Goal: Check status: Check status

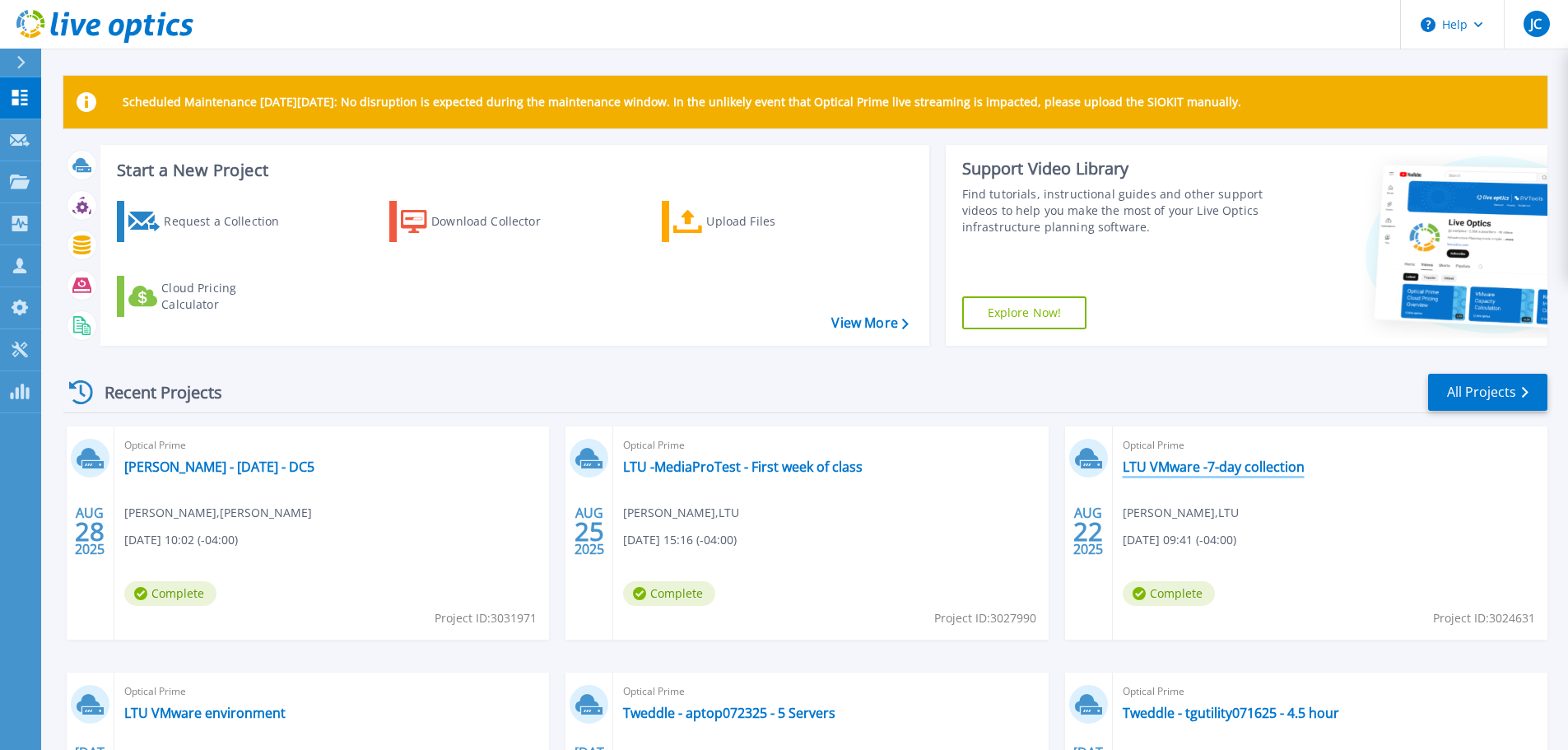
click at [1168, 468] on link "LTU VMware -7-day collection" at bounding box center [1213, 467] width 182 height 17
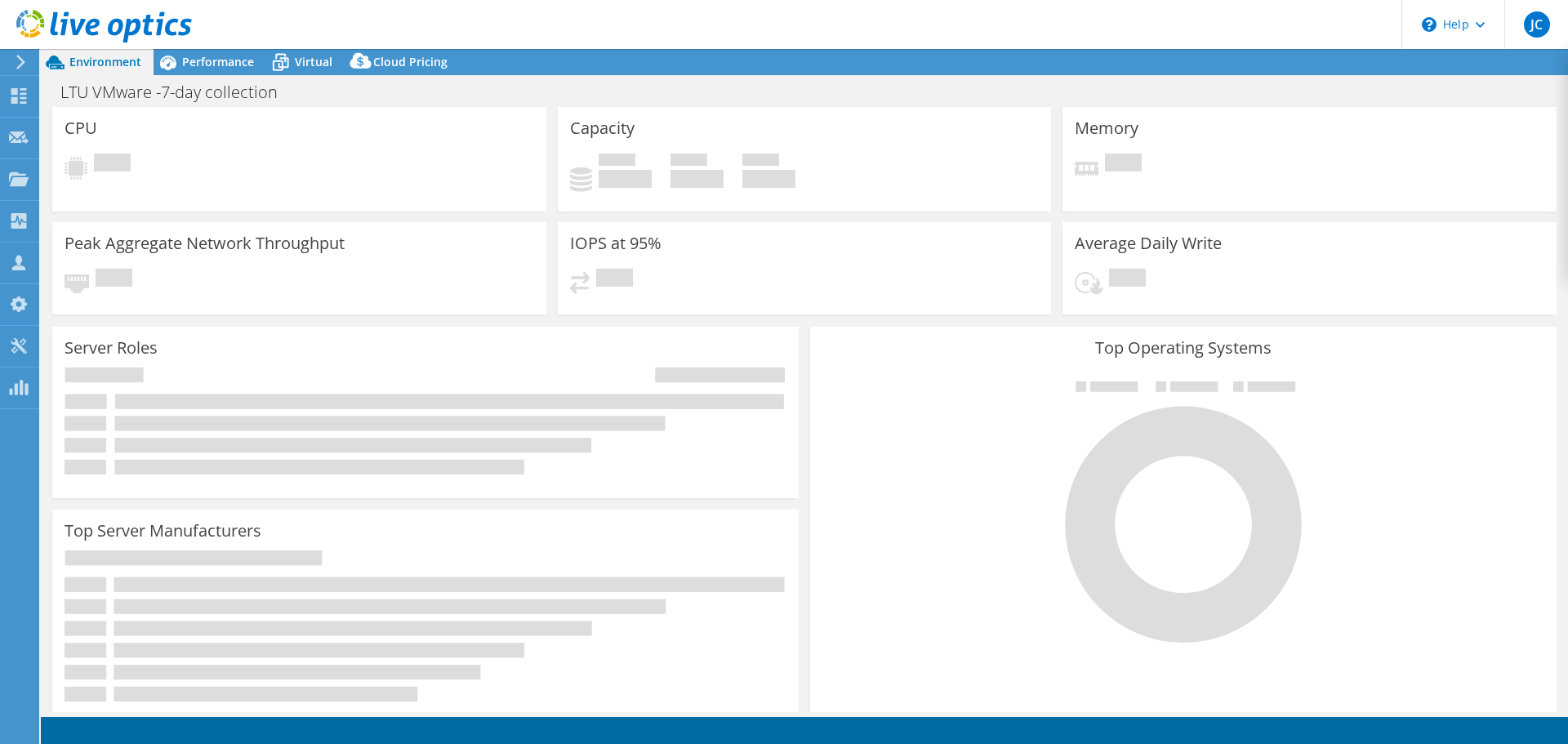
select select "USD"
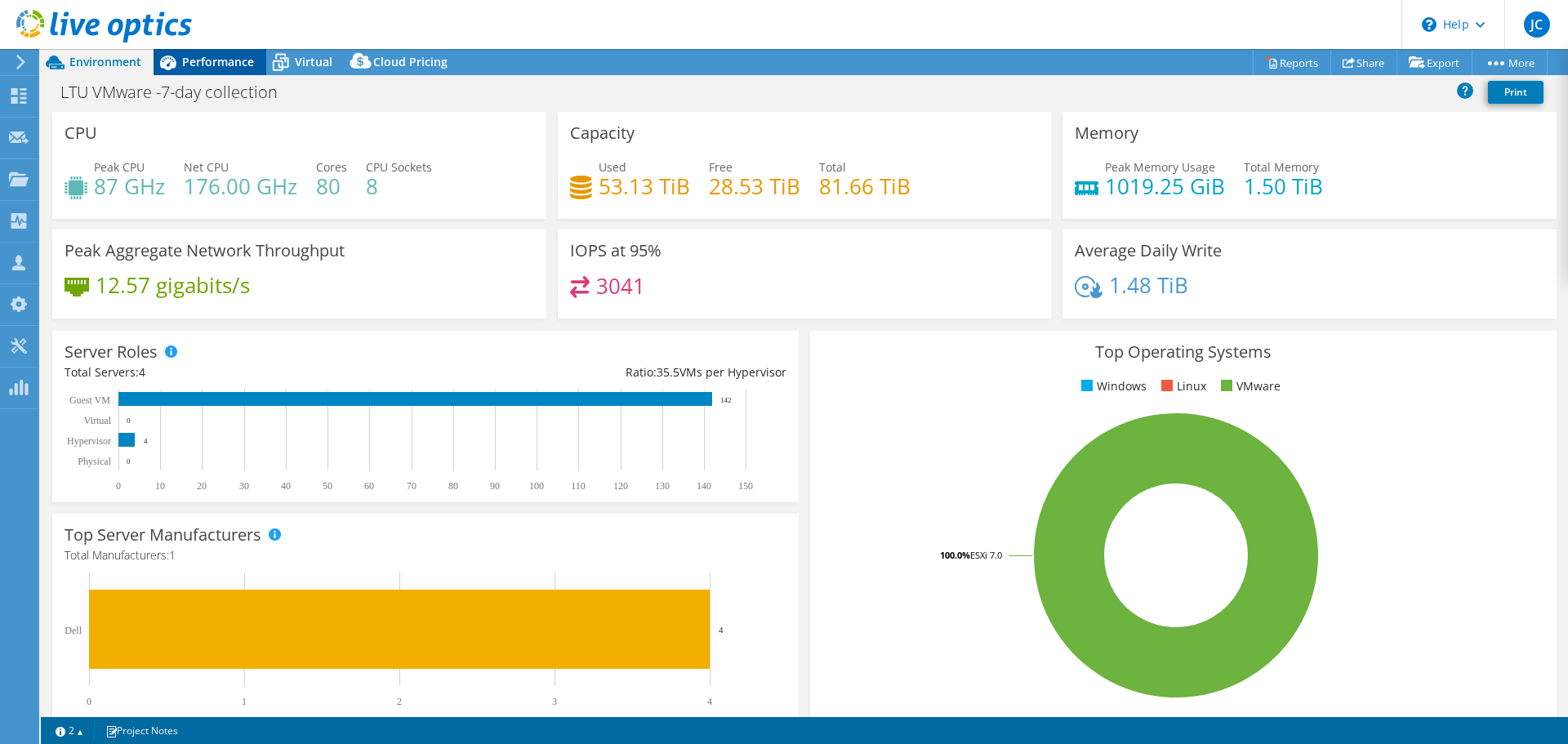
click at [207, 64] on span "Performance" at bounding box center [218, 61] width 72 height 16
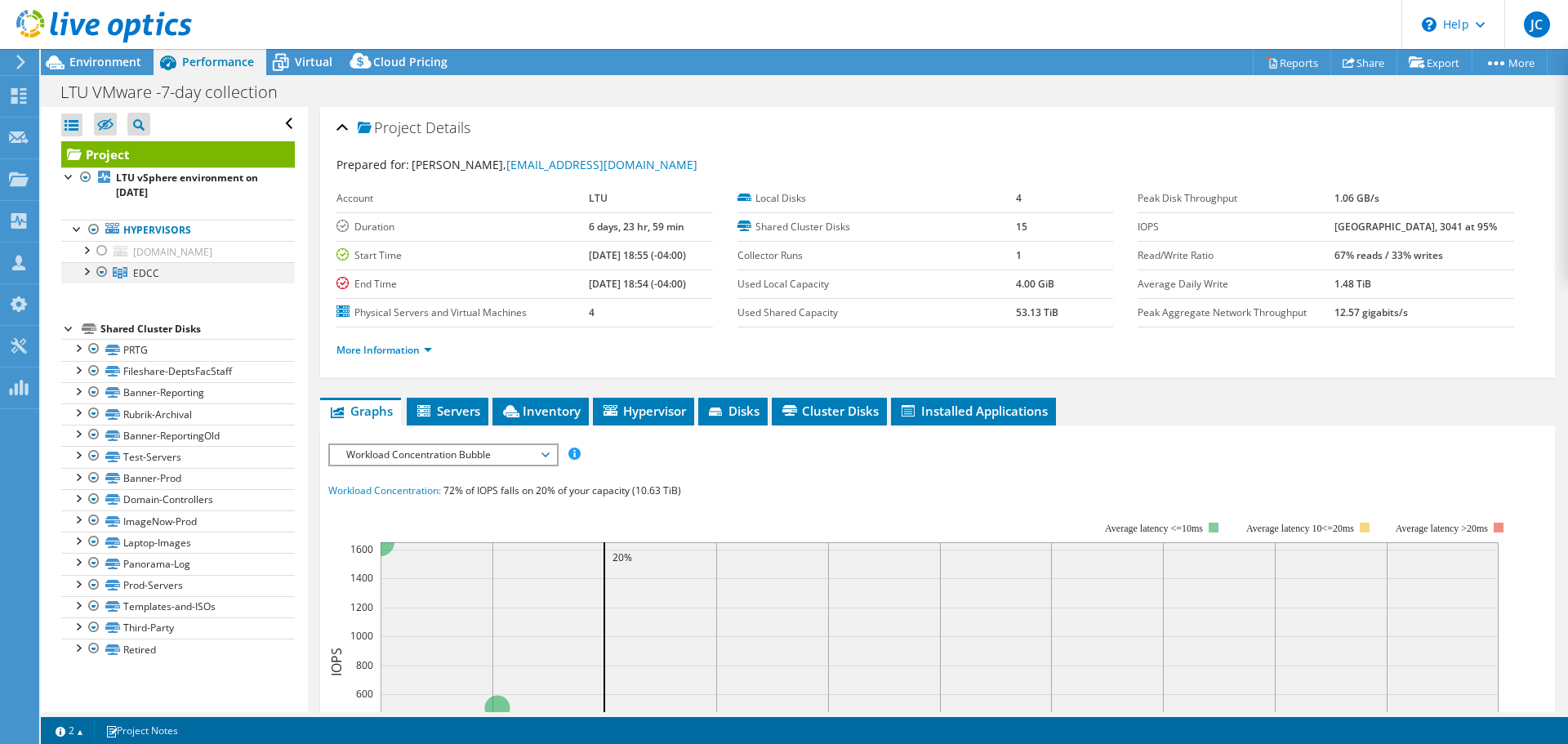
click at [84, 274] on div at bounding box center [86, 270] width 16 height 16
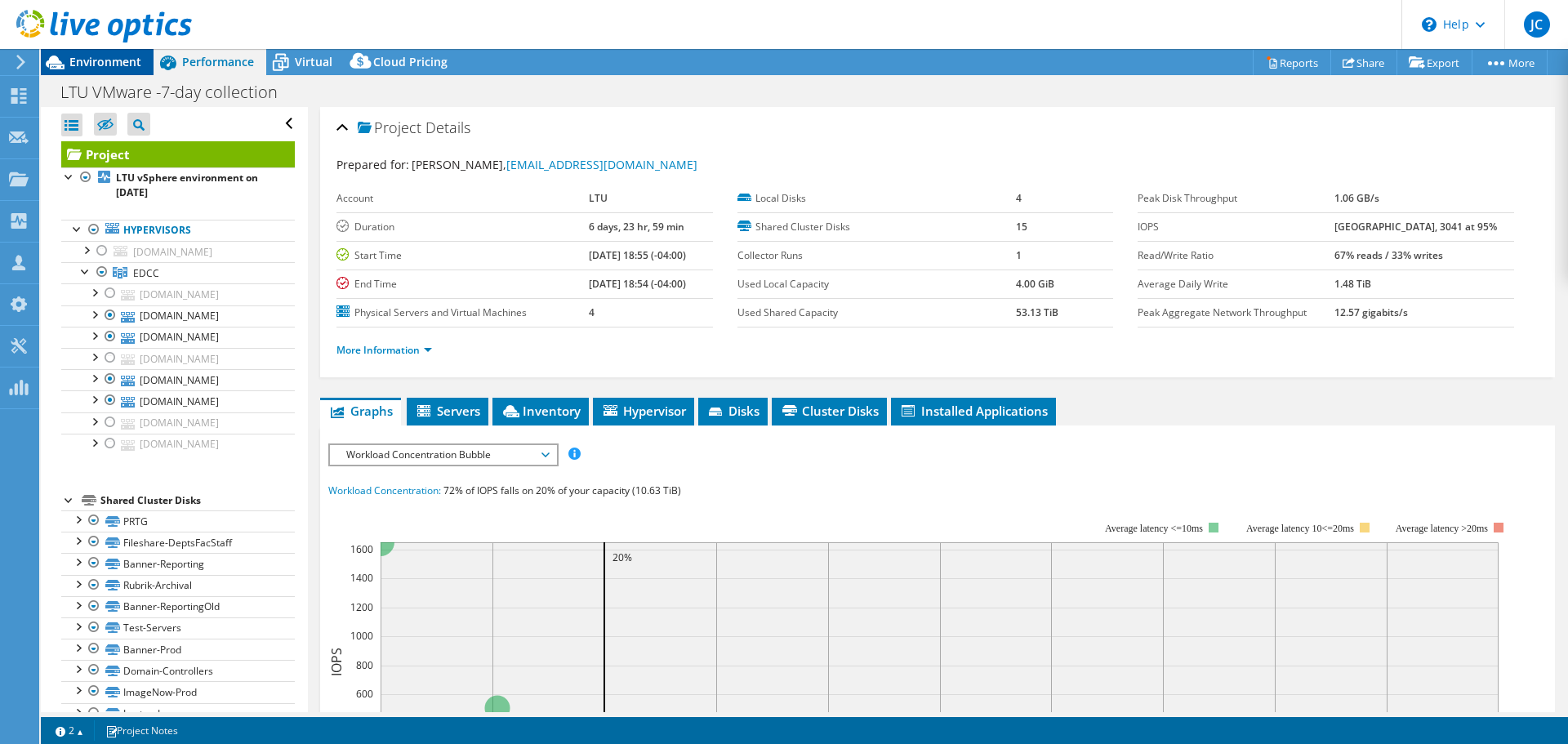
click at [101, 57] on span "Environment" at bounding box center [105, 61] width 72 height 16
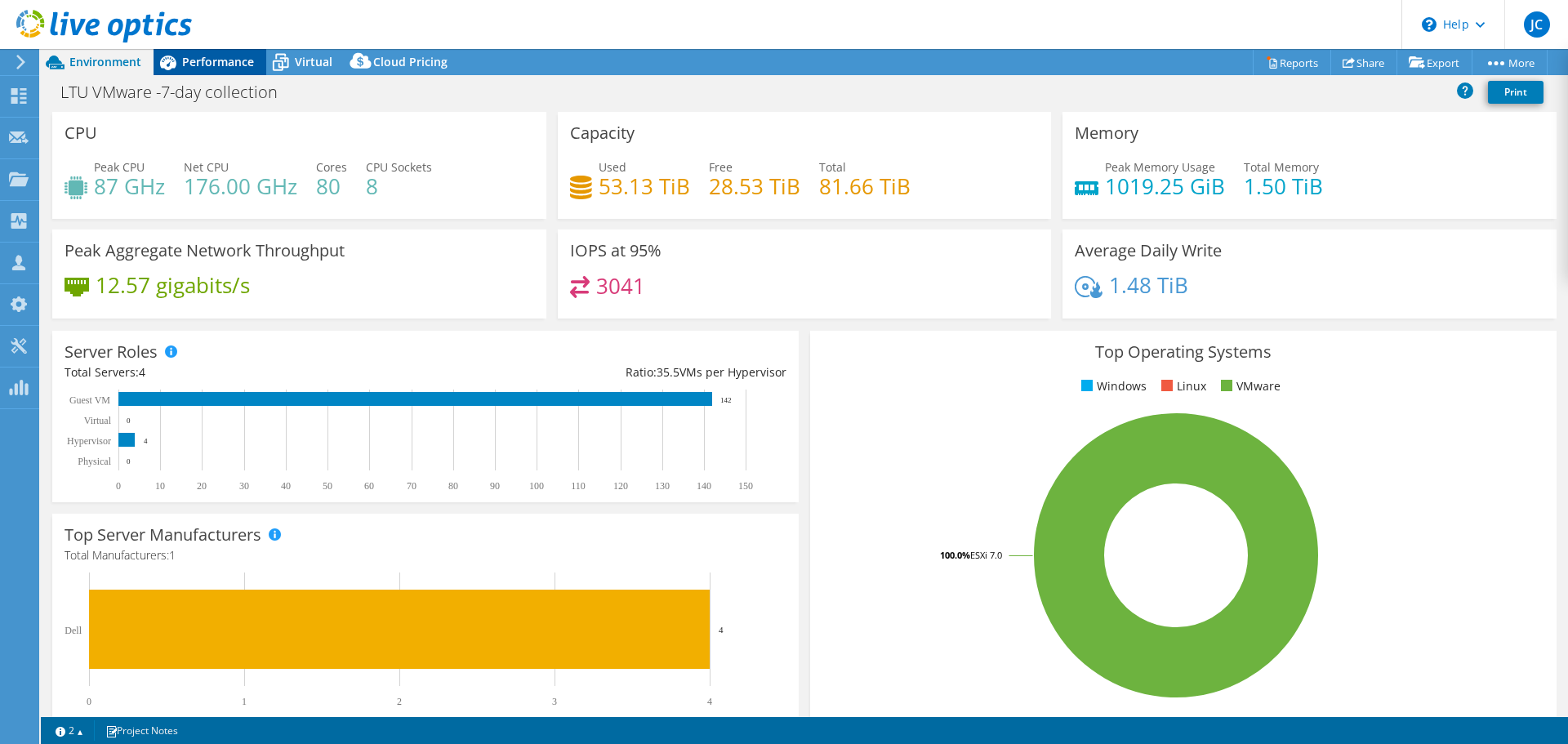
click at [200, 67] on span "Performance" at bounding box center [218, 61] width 72 height 16
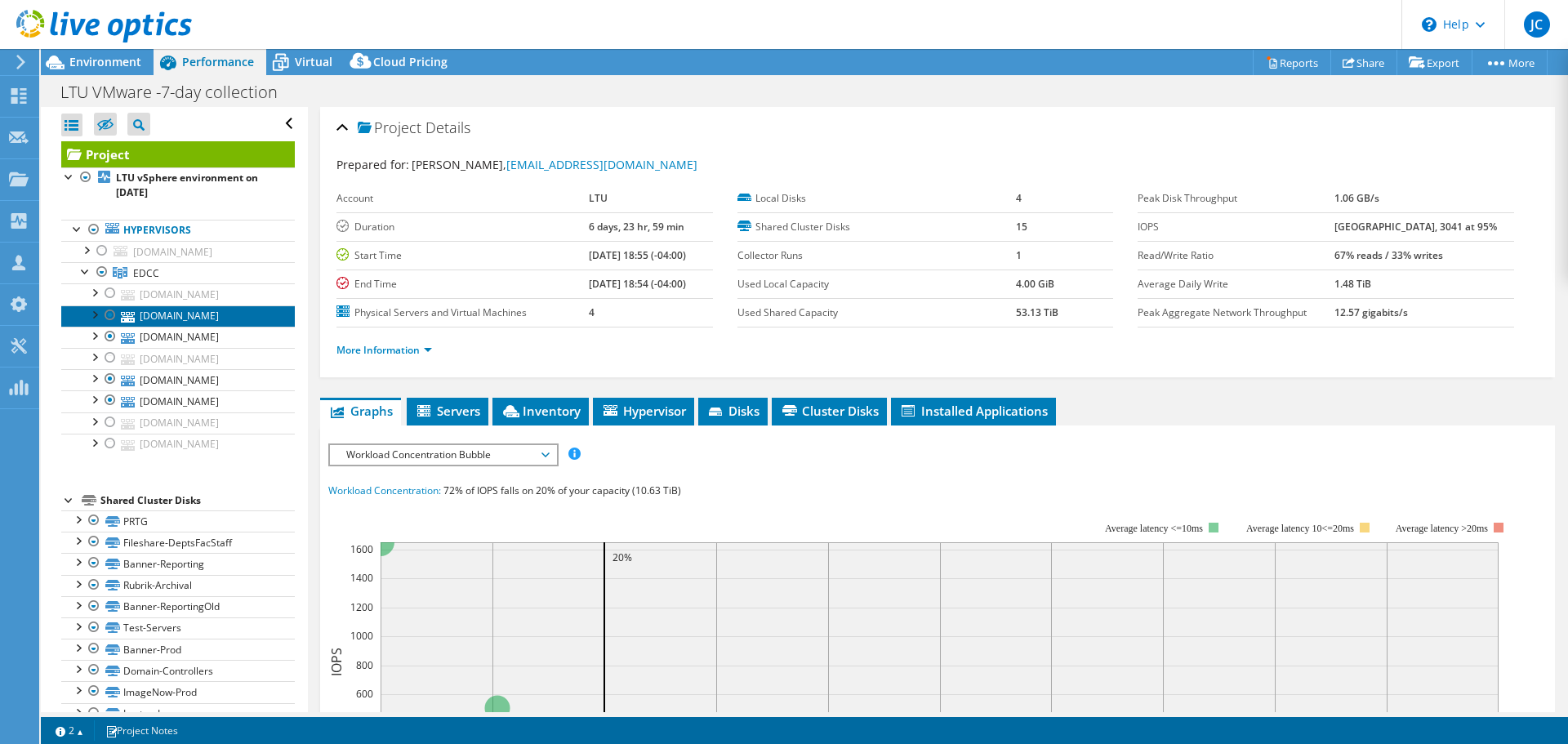
click at [96, 323] on link "[DOMAIN_NAME]" at bounding box center [177, 316] width 233 height 21
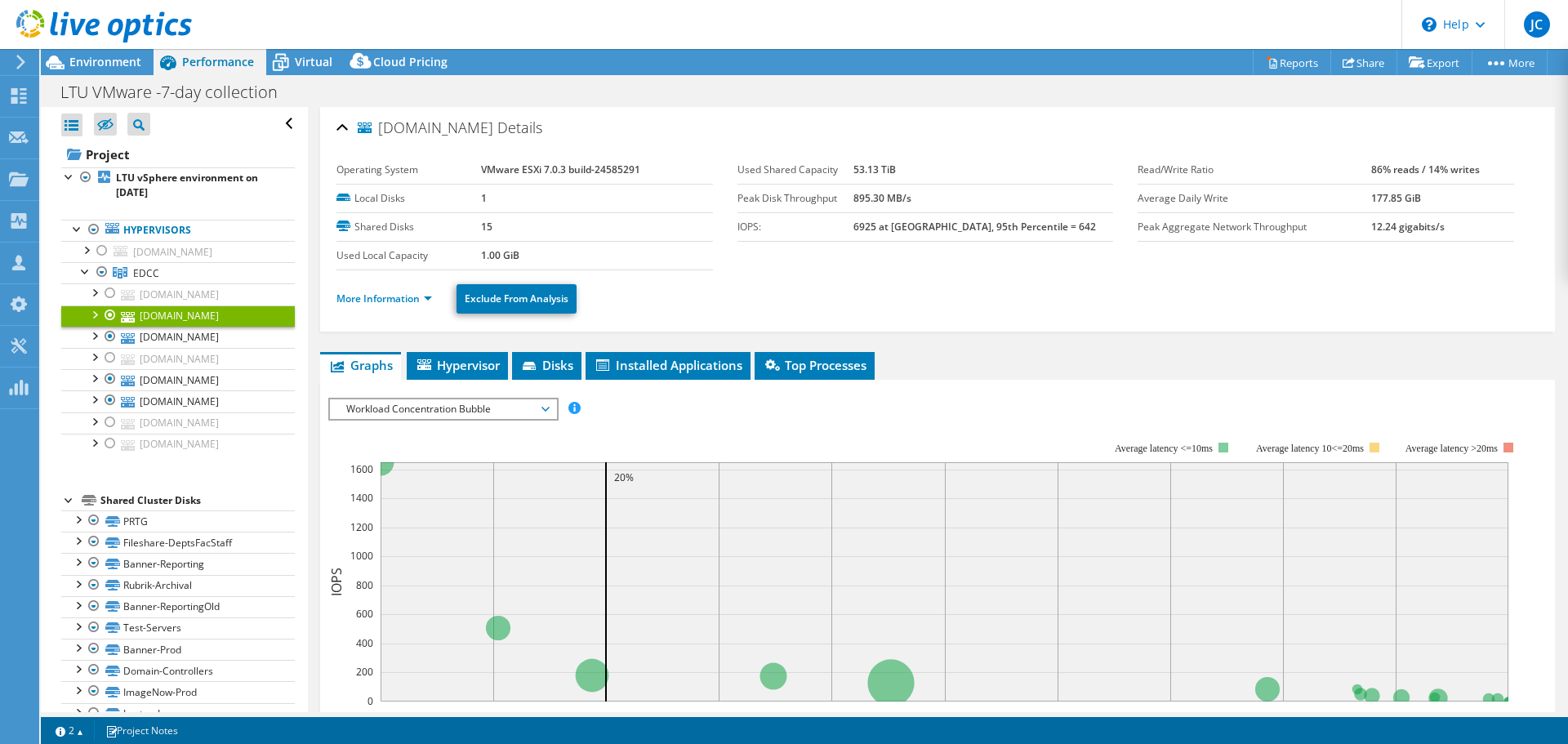
click at [90, 316] on div at bounding box center [94, 314] width 16 height 16
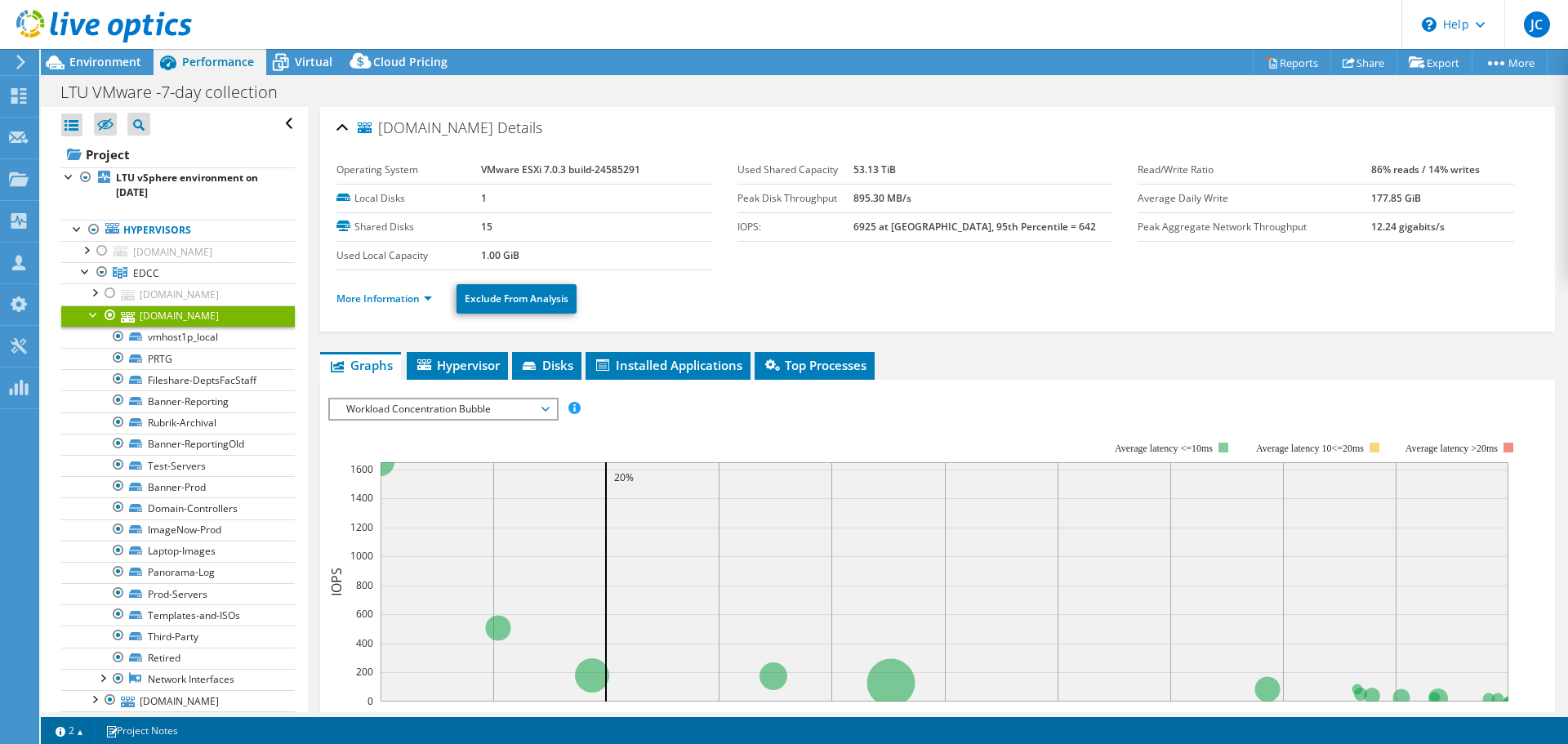
click at [90, 316] on div at bounding box center [94, 314] width 16 height 16
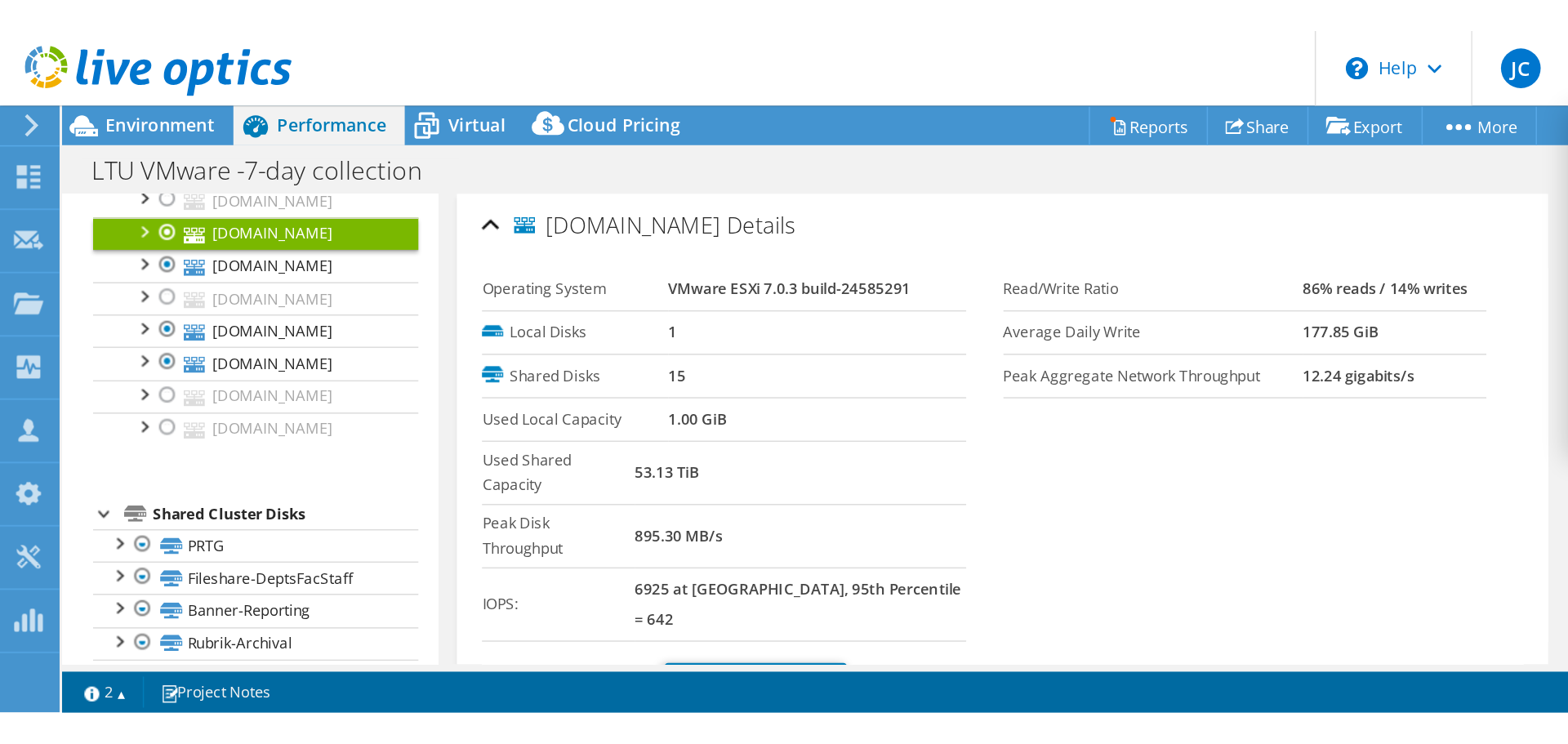
scroll to position [124, 0]
